Goal: Information Seeking & Learning: Learn about a topic

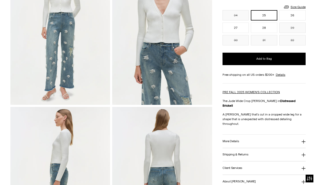
scroll to position [83, 0]
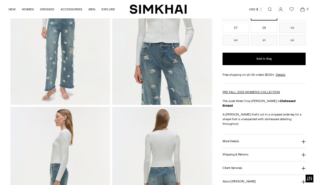
click at [233, 140] on h3 "More Details" at bounding box center [231, 141] width 16 height 3
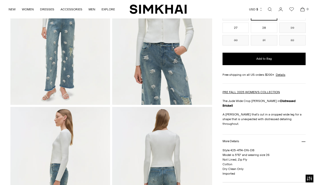
click at [233, 140] on h3 "More Details" at bounding box center [231, 141] width 16 height 3
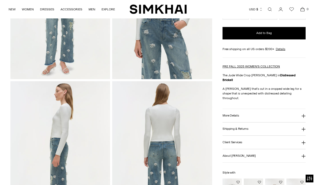
scroll to position [109, 0]
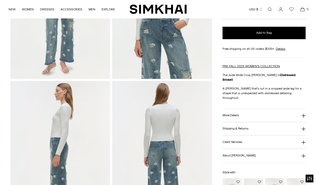
click at [233, 141] on h3 "Client Services" at bounding box center [233, 142] width 20 height 3
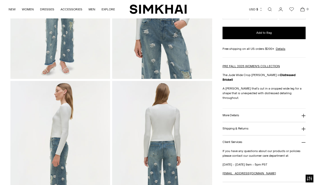
click at [233, 141] on h3 "Client Services" at bounding box center [233, 142] width 20 height 3
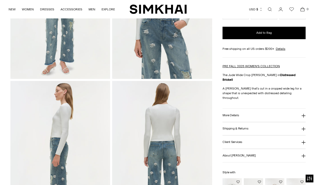
click at [233, 127] on h3 "Shipping & Returns" at bounding box center [236, 128] width 26 height 3
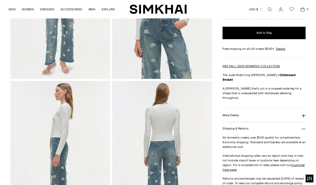
click at [233, 127] on h3 "Shipping & Returns" at bounding box center [236, 128] width 26 height 3
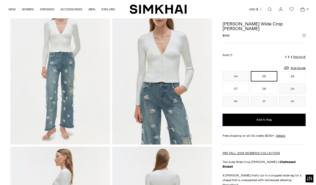
scroll to position [40, 0]
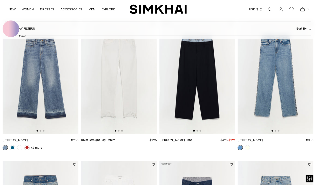
click at [37, 117] on img at bounding box center [41, 77] width 76 height 114
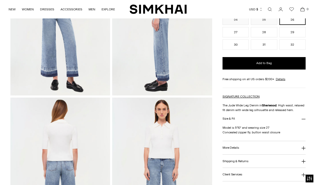
click at [235, 151] on button "More Details" at bounding box center [264, 147] width 83 height 13
click at [236, 147] on h3 "More Details" at bounding box center [231, 147] width 16 height 3
